Goal: Task Accomplishment & Management: Use online tool/utility

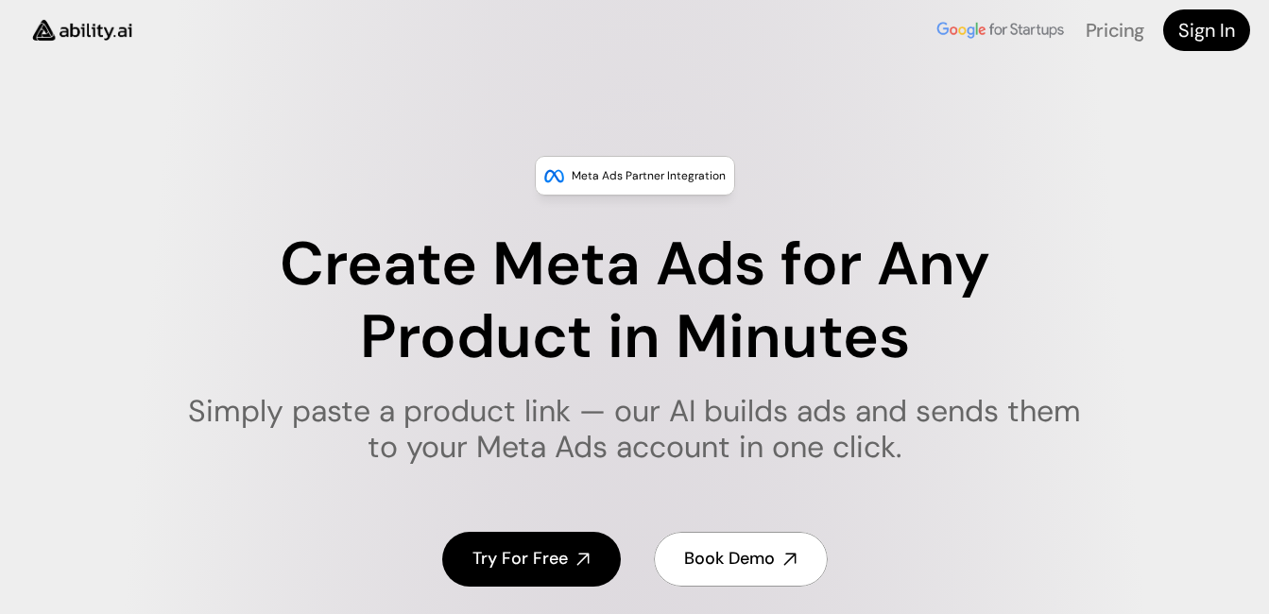
click at [551, 559] on h4 "Try For Free" at bounding box center [519, 559] width 95 height 24
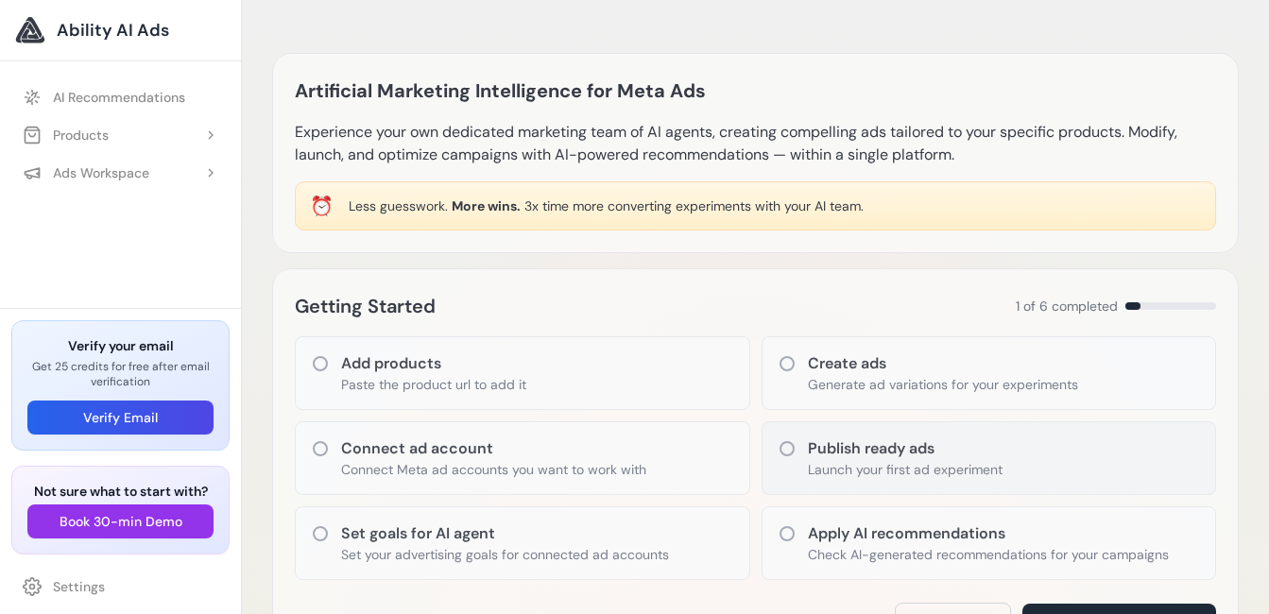
click at [817, 457] on h3 "Publish ready ads" at bounding box center [905, 448] width 195 height 23
click at [828, 385] on p "Generate ad variations for your experiments" at bounding box center [943, 384] width 270 height 19
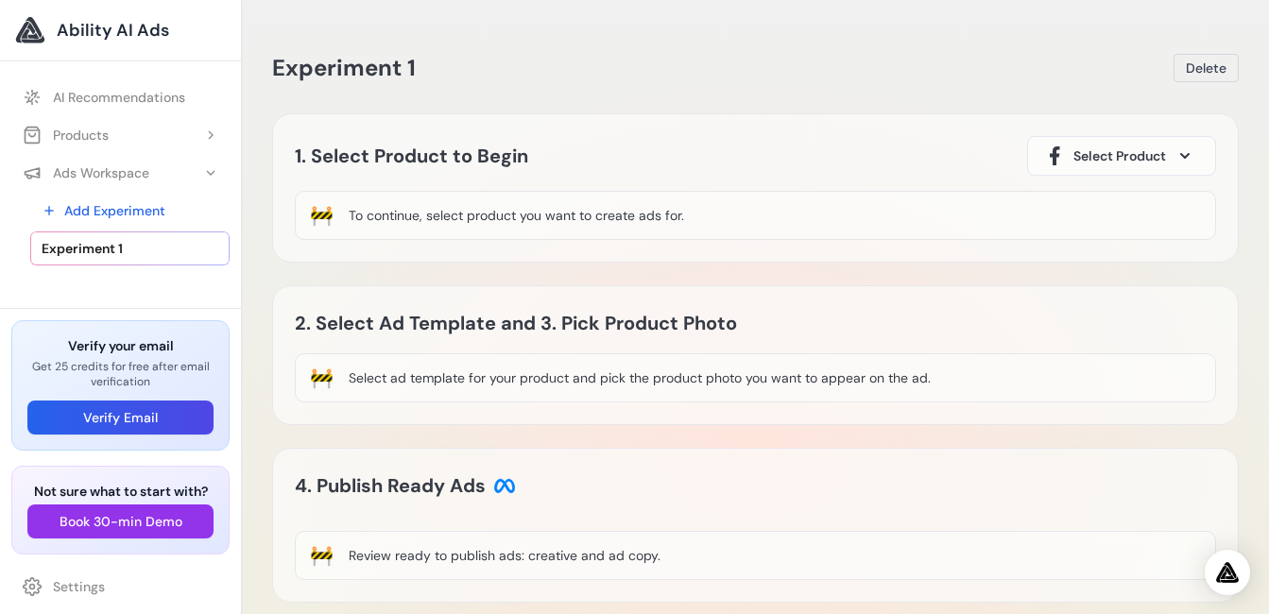
click at [1183, 155] on icon at bounding box center [1185, 156] width 8 height 4
click at [1187, 160] on span at bounding box center [1184, 156] width 23 height 23
click at [753, 381] on div "Select ad template for your product and pick the product photo you want to appe…" at bounding box center [640, 377] width 582 height 19
click at [789, 380] on div "Select ad template for your product and pick the product photo you want to appe…" at bounding box center [640, 377] width 582 height 19
click at [368, 218] on div "To continue, select product you want to create ads for." at bounding box center [516, 215] width 335 height 19
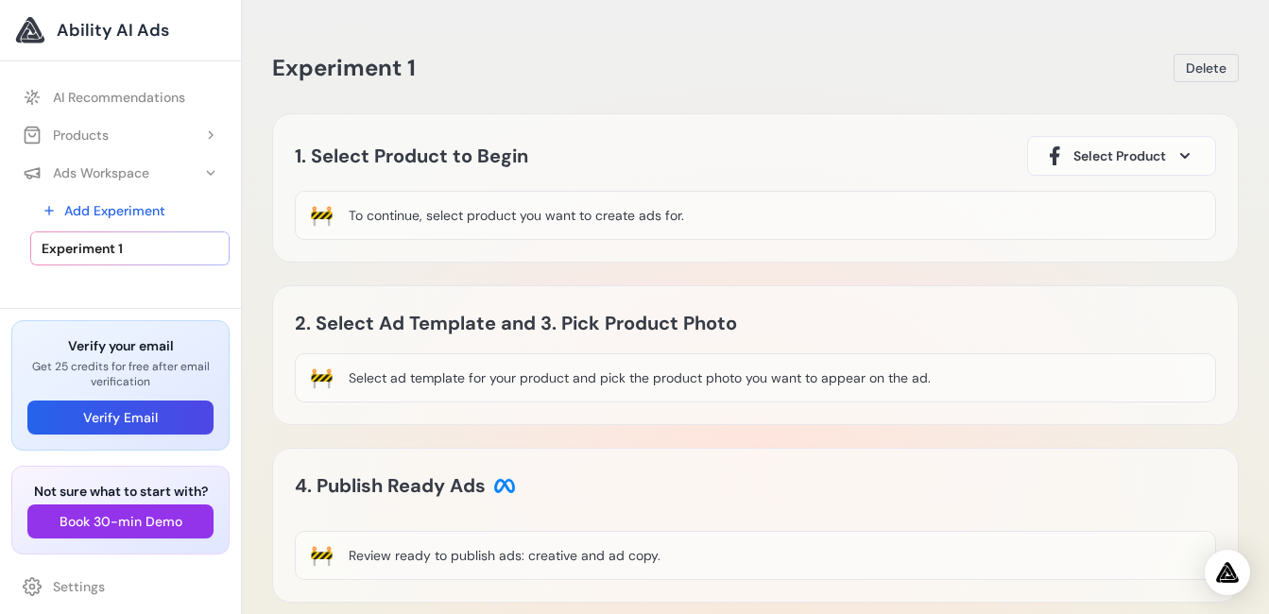
click at [687, 381] on div "Select ad template for your product and pick the product photo you want to appe…" at bounding box center [640, 377] width 582 height 19
drag, startPoint x: 687, startPoint y: 381, endPoint x: 534, endPoint y: 332, distance: 160.7
click at [534, 332] on h2 "2. Select Ad Template and 3. Pick Product Photo" at bounding box center [525, 323] width 461 height 30
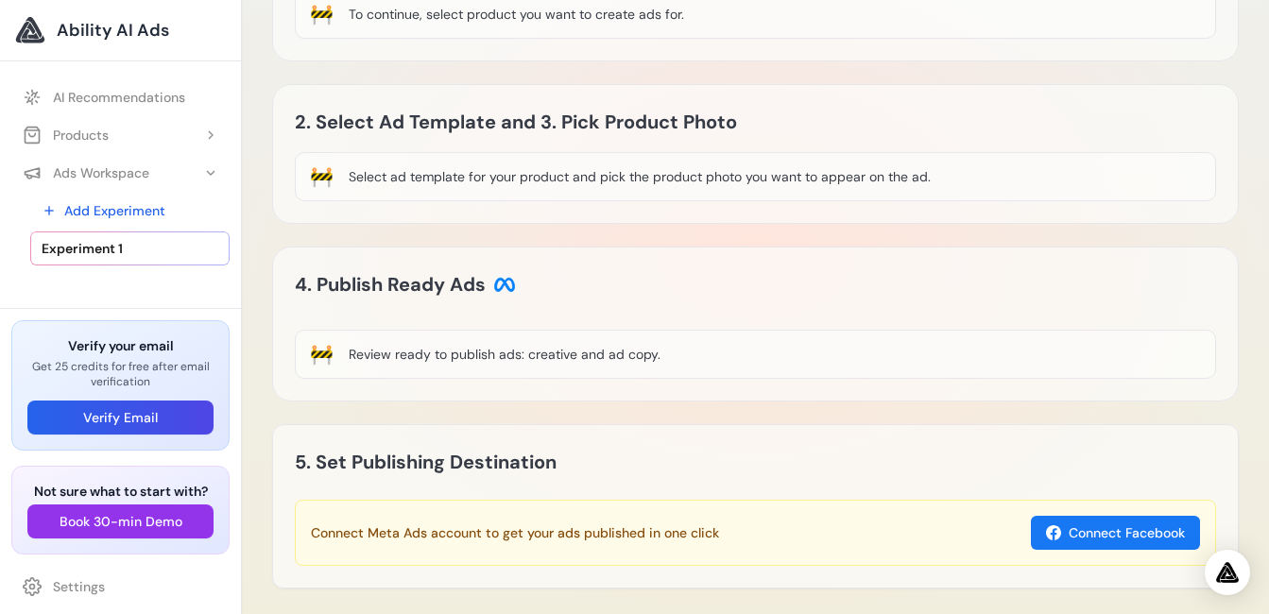
scroll to position [285, 0]
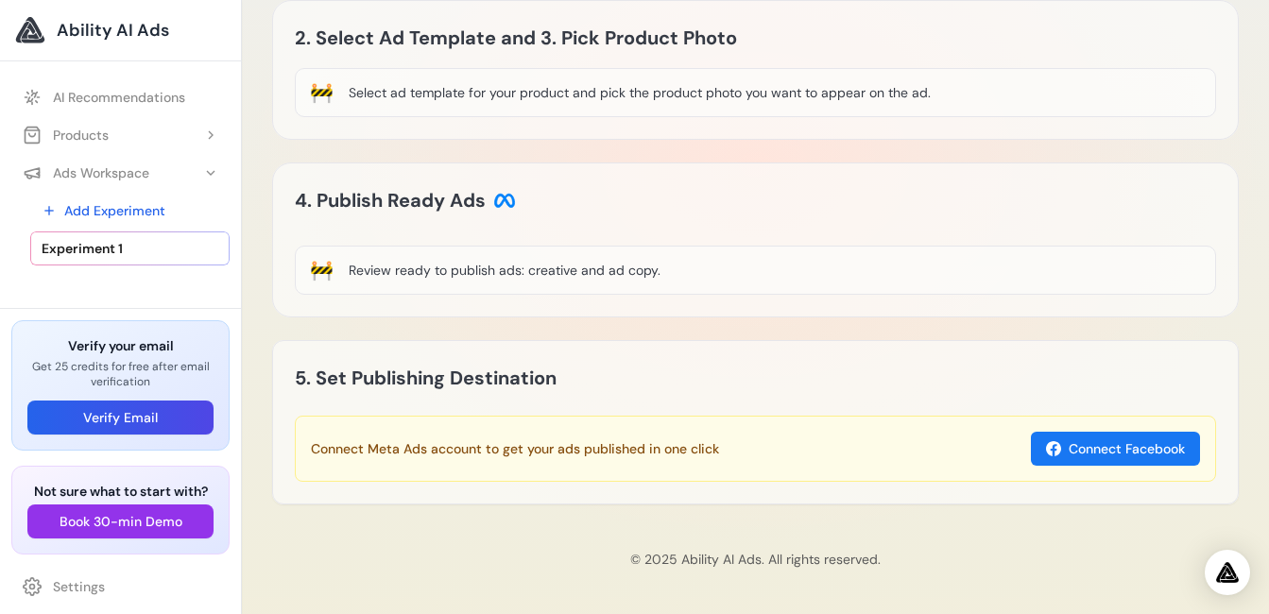
click at [685, 272] on div "🚧 Review ready to publish ads: creative and ad copy." at bounding box center [755, 270] width 921 height 49
click at [326, 268] on div "🚧" at bounding box center [322, 270] width 24 height 26
